Goal: Find specific page/section: Find specific page/section

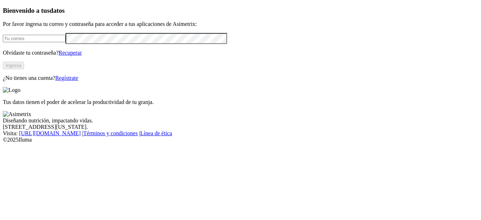
type input "[EMAIL_ADDRESS][DOMAIN_NAME]"
click at [24, 69] on button "Ingresa" at bounding box center [13, 65] width 21 height 7
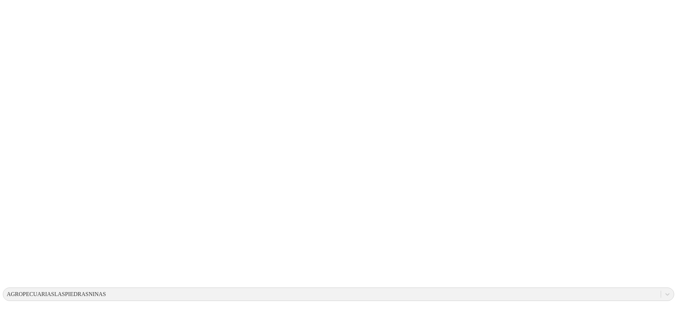
click at [21, 12] on icon at bounding box center [14, 144] width 22 height 283
